Goal: Information Seeking & Learning: Learn about a topic

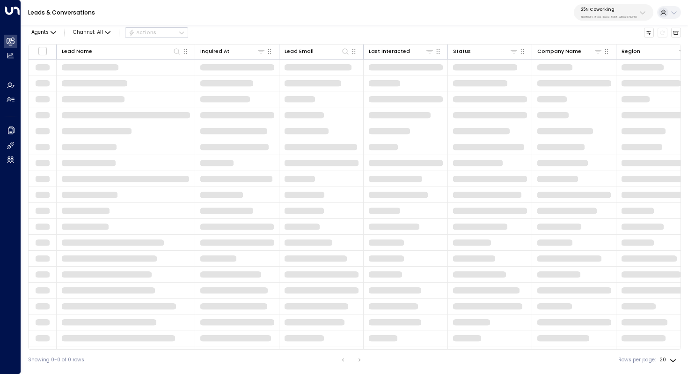
click at [621, 10] on p "25N Coworking" at bounding box center [609, 10] width 56 height 6
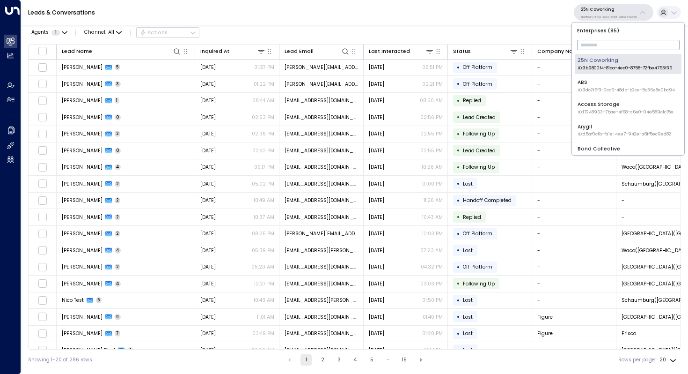
click at [599, 40] on input "text" at bounding box center [628, 44] width 103 height 15
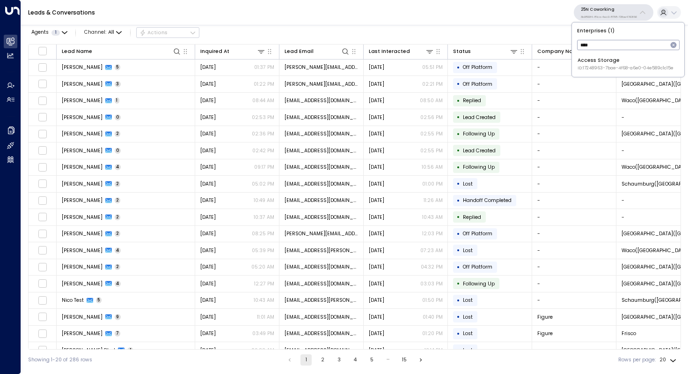
type input "****"
click at [602, 60] on div "Access Storage ID: 17248963-7bae-4f68-a6e0-04e589c1c15e" at bounding box center [626, 64] width 96 height 15
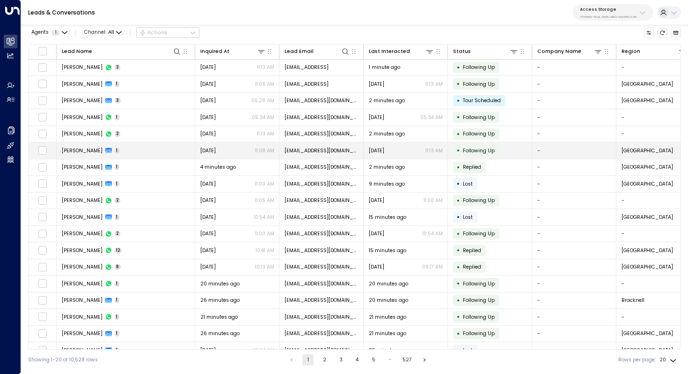
click at [133, 147] on td "Raj Agarwal 1" at bounding box center [126, 150] width 139 height 16
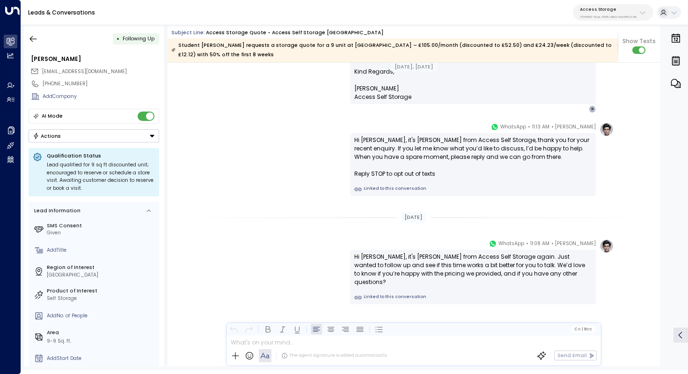
scroll to position [546, 0]
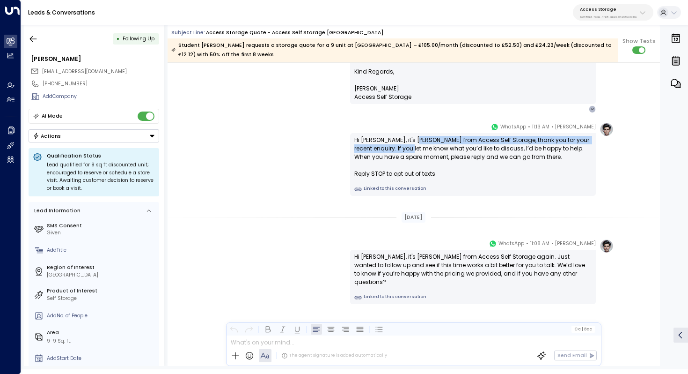
click at [420, 147] on div "Hi Raj, it's Laura Chambers from Access Self Storage, thank you for your recent…" at bounding box center [472, 157] width 237 height 42
drag, startPoint x: 432, startPoint y: 140, endPoint x: 432, endPoint y: 148, distance: 8.4
click at [432, 148] on div "Hi Raj, it's Laura Chambers from Access Self Storage, thank you for your recent…" at bounding box center [472, 157] width 237 height 42
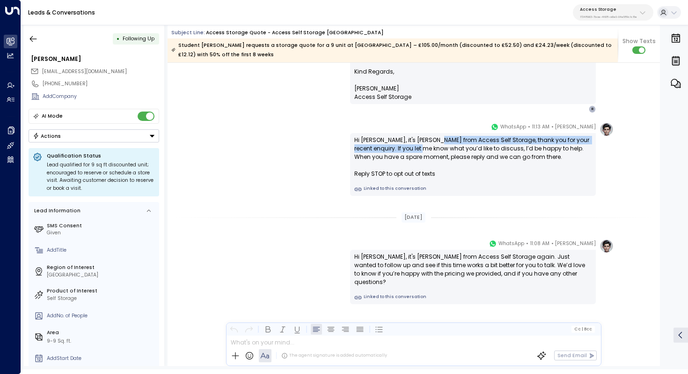
drag, startPoint x: 435, startPoint y: 142, endPoint x: 433, endPoint y: 147, distance: 5.0
click at [433, 147] on div "Hi Raj, it's Laura Chambers from Access Self Storage, thank you for your recent…" at bounding box center [472, 157] width 237 height 42
drag, startPoint x: 440, startPoint y: 140, endPoint x: 438, endPoint y: 147, distance: 6.2
click at [438, 146] on div "Hi Raj, it's Laura Chambers from Access Self Storage, thank you for your recent…" at bounding box center [472, 157] width 237 height 42
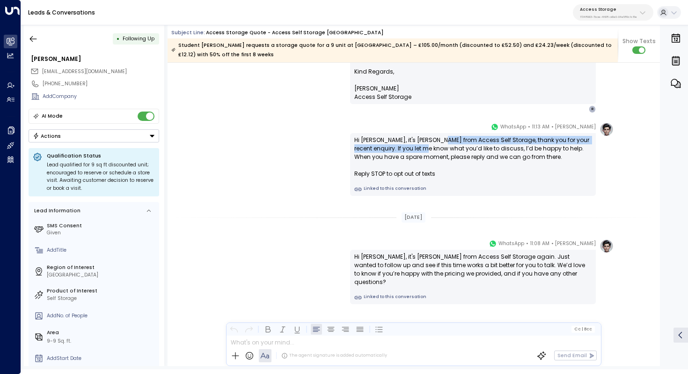
click at [438, 147] on div "Hi Raj, it's Laura Chambers from Access Self Storage, thank you for your recent…" at bounding box center [472, 157] width 237 height 42
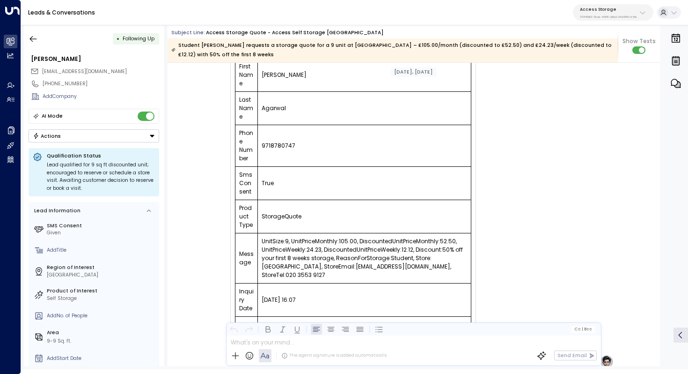
scroll to position [0, 0]
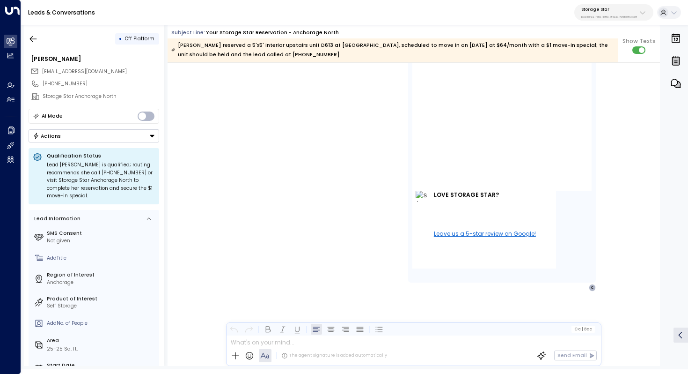
scroll to position [1941, 0]
